Goal: Task Accomplishment & Management: Complete application form

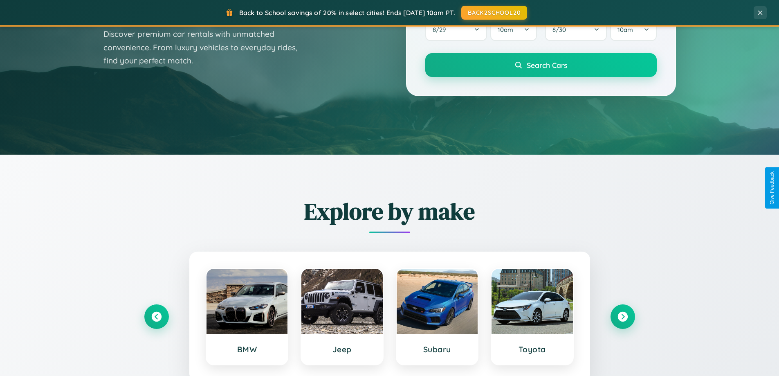
scroll to position [1573, 0]
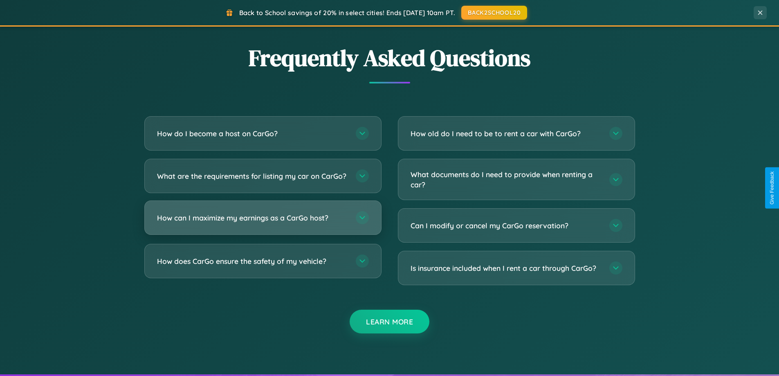
click at [262, 223] on h3 "How can I maximize my earnings as a CarGo host?" at bounding box center [252, 218] width 190 height 10
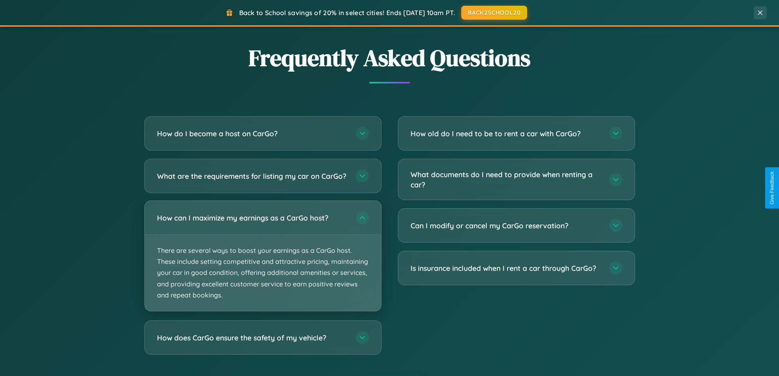
click at [262, 262] on p "There are several ways to boost your earnings as a CarGo host. These include se…" at bounding box center [263, 273] width 236 height 76
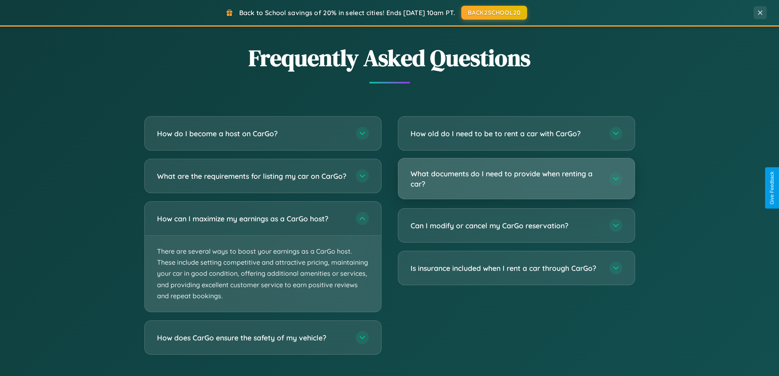
click at [516, 179] on h3 "What documents do I need to provide when renting a car?" at bounding box center [505, 178] width 190 height 20
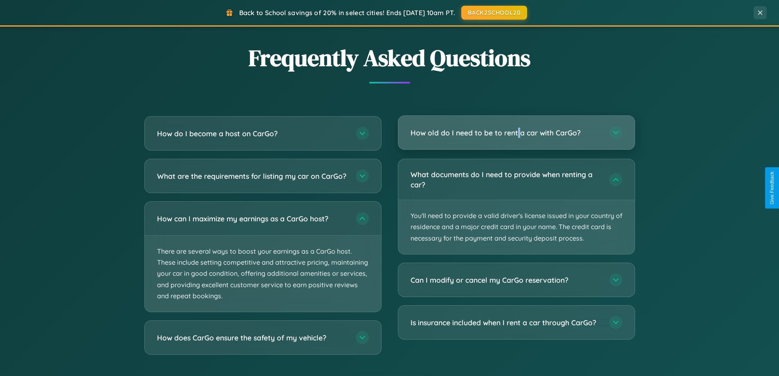
click at [516, 133] on h3 "How old do I need to be to rent a car with CarGo?" at bounding box center [505, 133] width 190 height 10
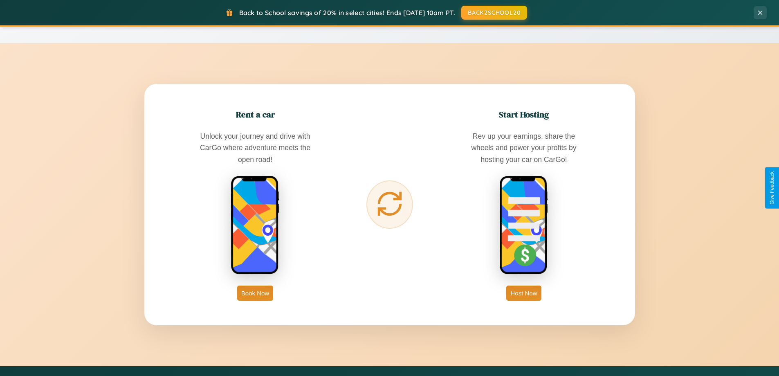
scroll to position [0, 0]
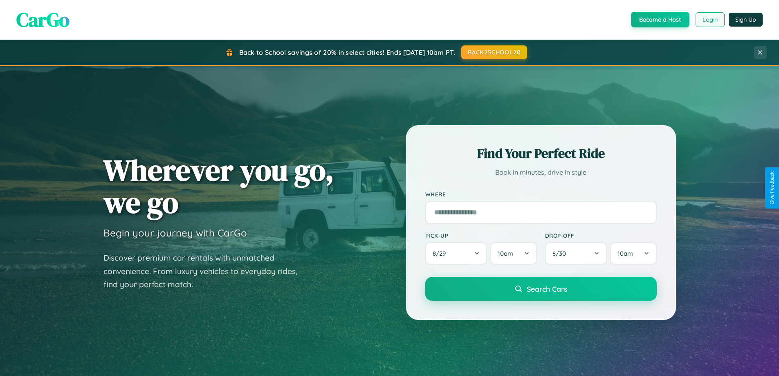
click at [709, 20] on button "Login" at bounding box center [709, 19] width 29 height 15
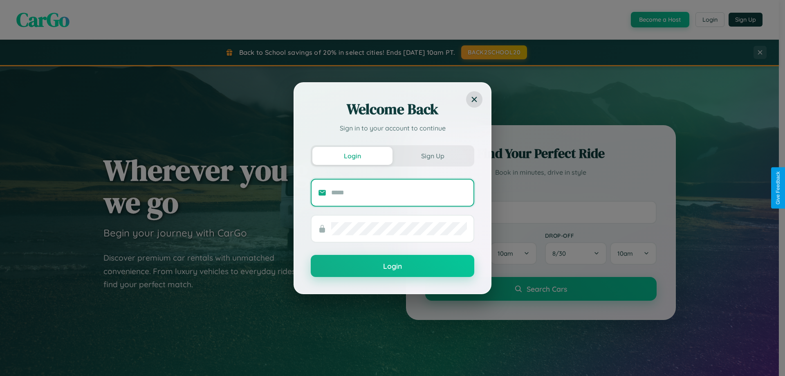
click at [399, 192] on input "text" at bounding box center [399, 192] width 136 height 13
type input "**********"
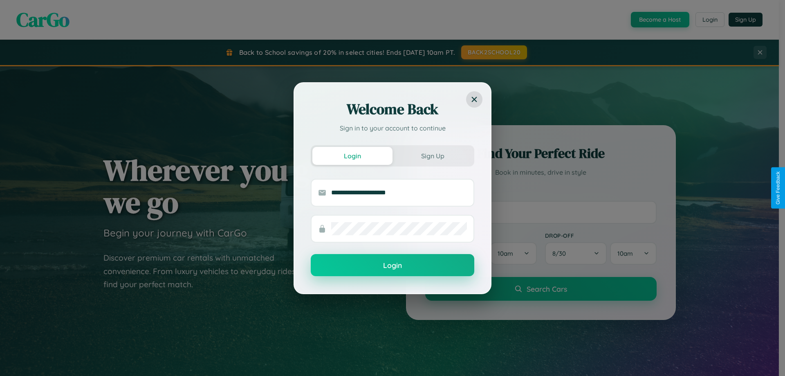
click at [392, 265] on button "Login" at bounding box center [392, 265] width 163 height 22
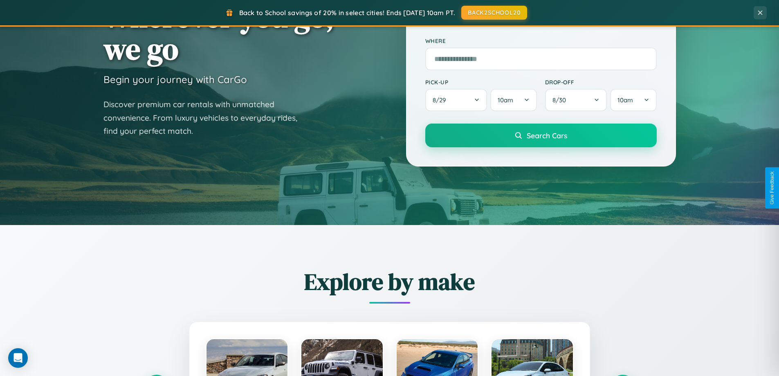
scroll to position [1313, 0]
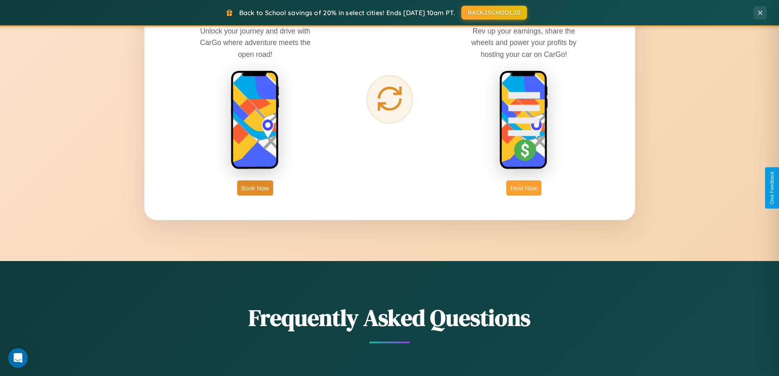
click at [524, 188] on button "Host Now" at bounding box center [523, 187] width 35 height 15
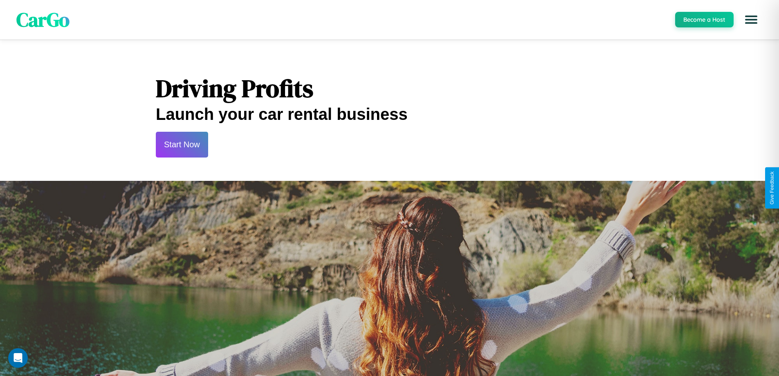
click at [181, 144] on button "Start Now" at bounding box center [182, 145] width 52 height 26
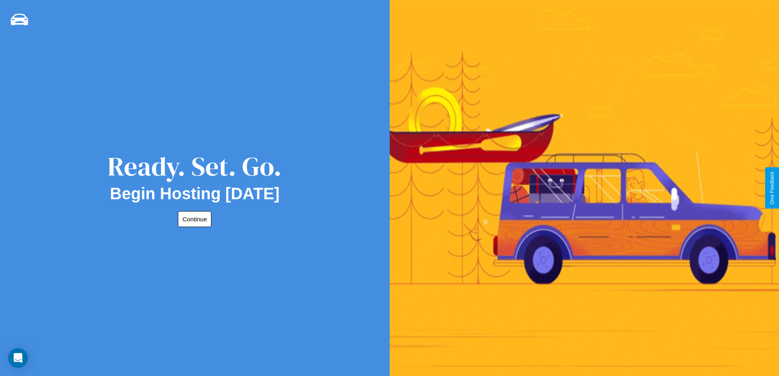
click at [193, 219] on button "Continue" at bounding box center [195, 219] width 34 height 16
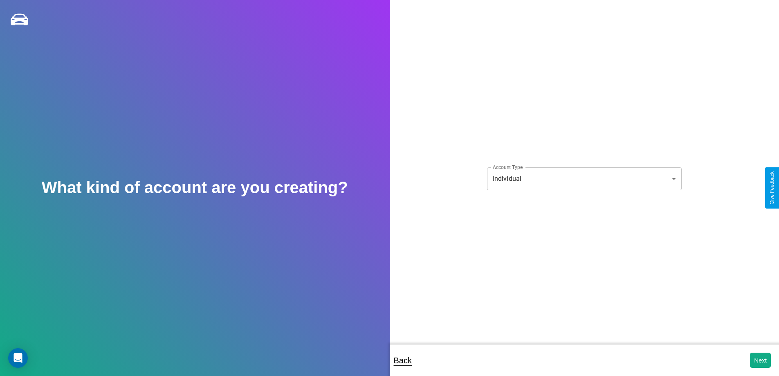
click at [584, 178] on body "**********" at bounding box center [389, 193] width 779 height 387
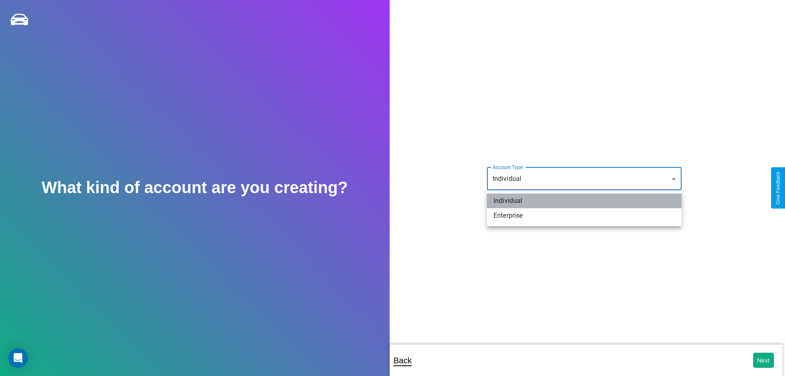
click at [584, 201] on li "Individual" at bounding box center [584, 200] width 195 height 15
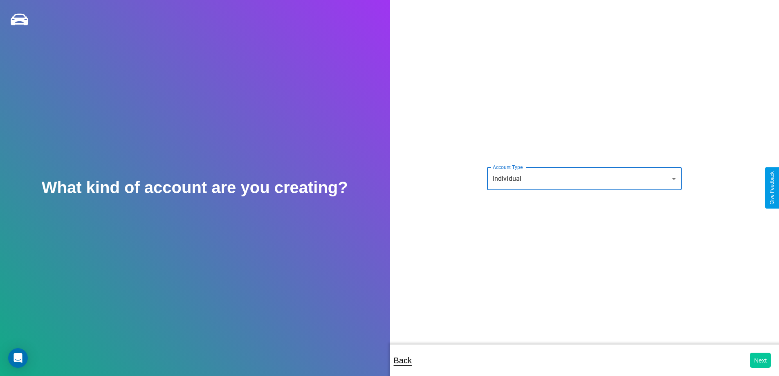
click at [760, 360] on button "Next" at bounding box center [760, 359] width 21 height 15
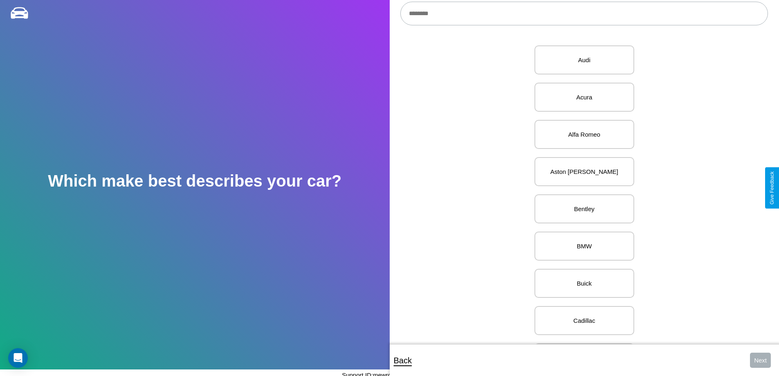
scroll to position [391, 0]
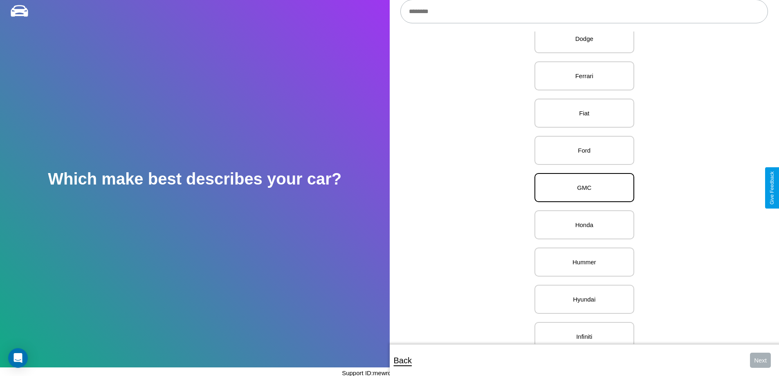
click at [581, 188] on p "GMC" at bounding box center [584, 187] width 82 height 11
click at [760, 360] on button "Next" at bounding box center [760, 359] width 21 height 15
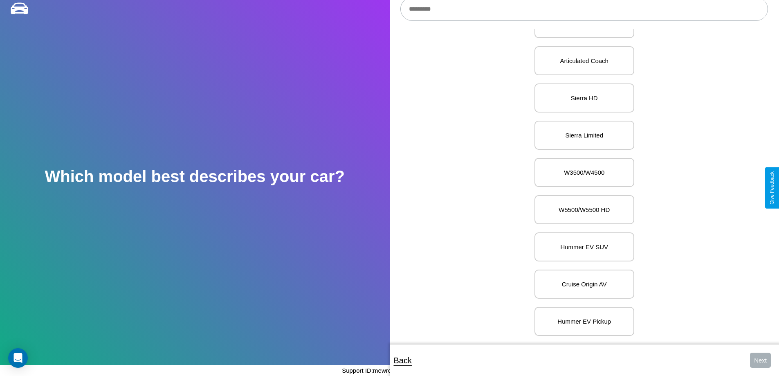
scroll to position [2939, 0]
click at [581, 204] on p "W5500/W5500 HD" at bounding box center [584, 209] width 82 height 11
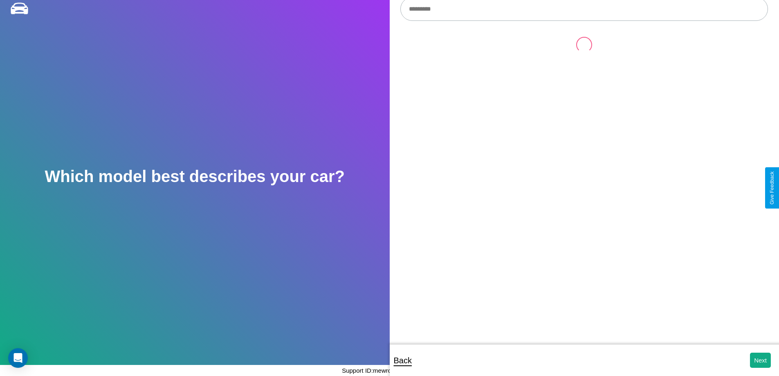
scroll to position [0, 0]
click at [760, 360] on button "Next" at bounding box center [760, 359] width 21 height 15
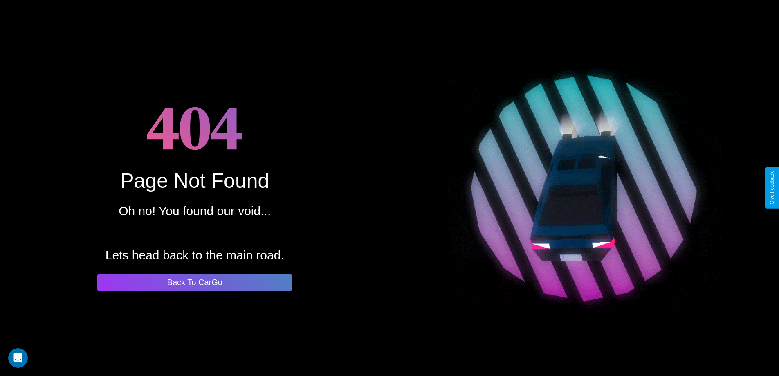
click at [195, 282] on button "Back To CarGo" at bounding box center [194, 282] width 195 height 18
